Goal: Task Accomplishment & Management: Use online tool/utility

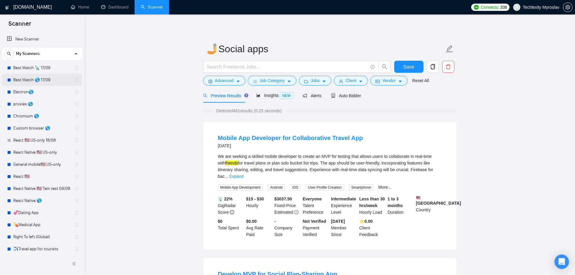
click at [34, 81] on link "Best Match 🌎 17/09" at bounding box center [41, 80] width 57 height 12
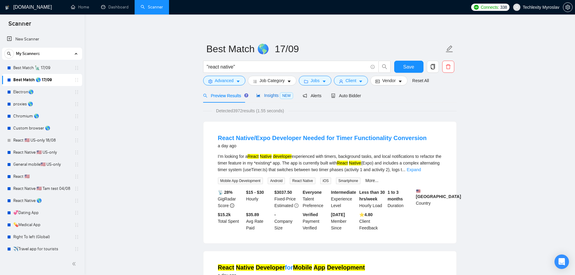
click at [264, 93] on span "Insights NEW" at bounding box center [274, 95] width 37 height 5
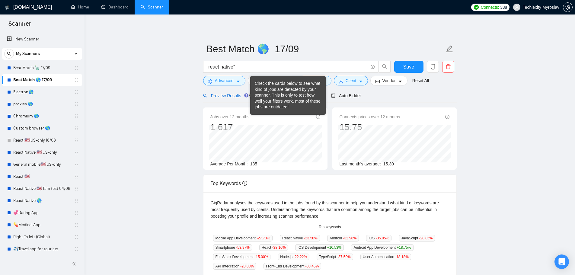
click at [228, 92] on div "Preview Results" at bounding box center [224, 95] width 43 height 7
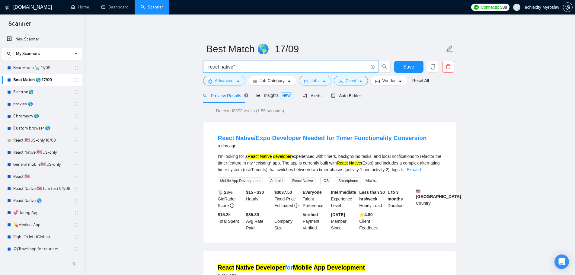
click at [232, 67] on input ""react native"" at bounding box center [287, 67] width 161 height 8
drag, startPoint x: 238, startPoint y: 69, endPoint x: 186, endPoint y: 69, distance: 52.5
type input "React*"
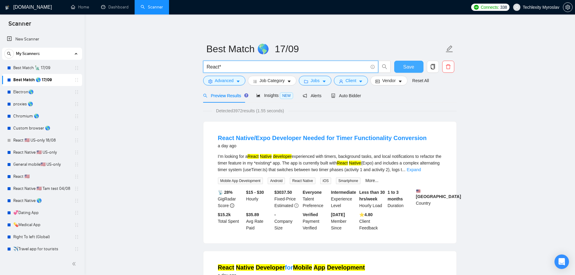
click at [412, 65] on span "Save" at bounding box center [408, 67] width 11 height 8
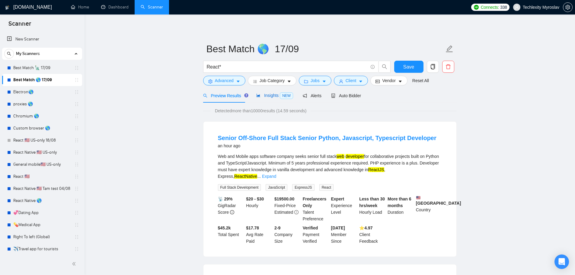
click at [265, 97] on span "Insights NEW" at bounding box center [274, 95] width 37 height 5
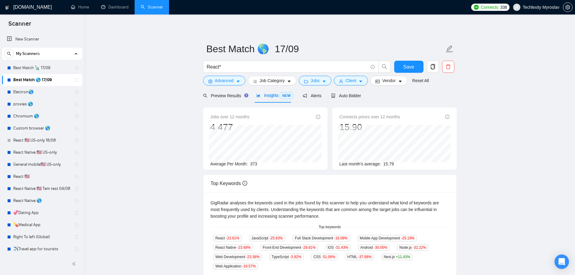
click at [158, 194] on main "Best Match 🌎 17/09 React* Save Advanced Job Category Jobs Client Vendor Reset A…" at bounding box center [329, 225] width 471 height 402
click at [337, 97] on span "Auto Bidder" at bounding box center [346, 95] width 30 height 5
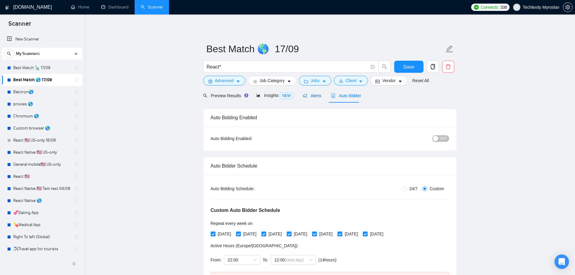
click at [314, 95] on span "Alerts" at bounding box center [312, 95] width 19 height 5
